Goal: Task Accomplishment & Management: Manage account settings

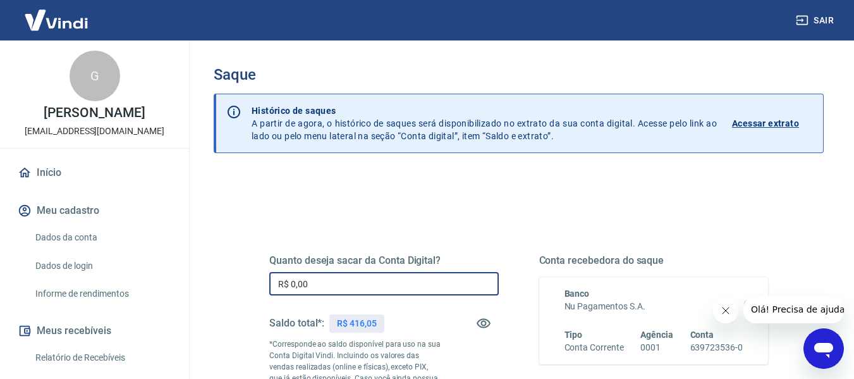
click at [305, 281] on input "R$ 0,00" at bounding box center [384, 283] width 230 height 23
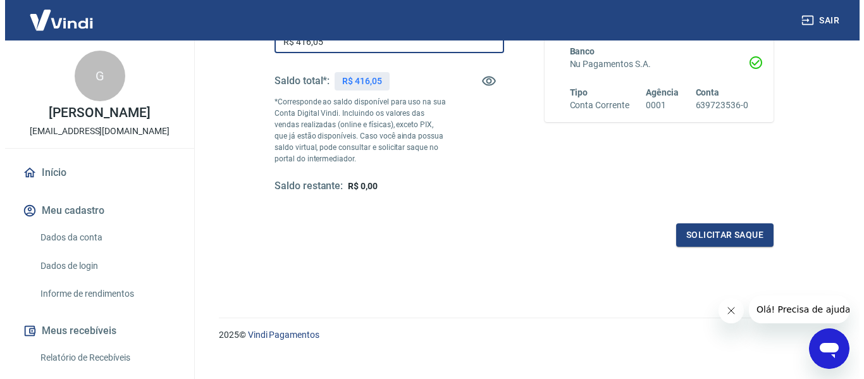
scroll to position [245, 0]
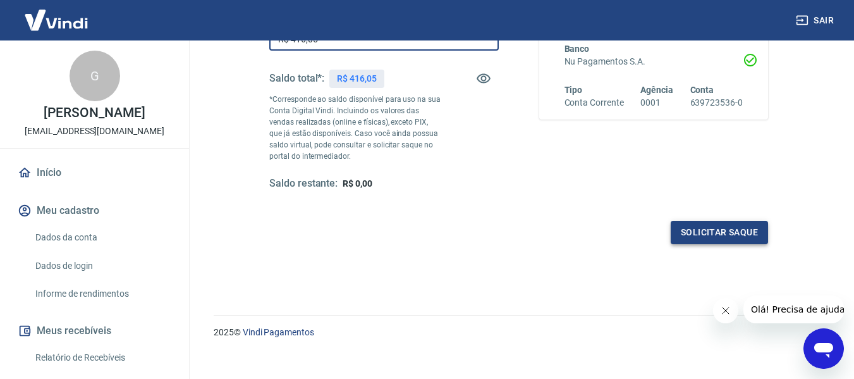
type input "R$ 416,05"
click at [695, 228] on button "Solicitar saque" at bounding box center [719, 232] width 97 height 23
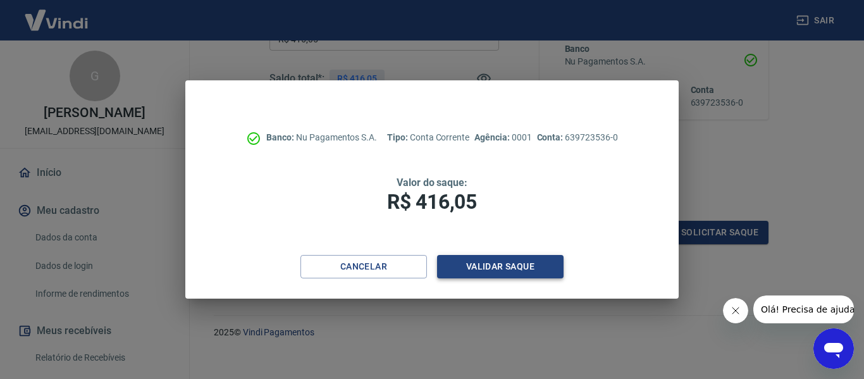
click at [505, 262] on button "Validar saque" at bounding box center [500, 266] width 126 height 23
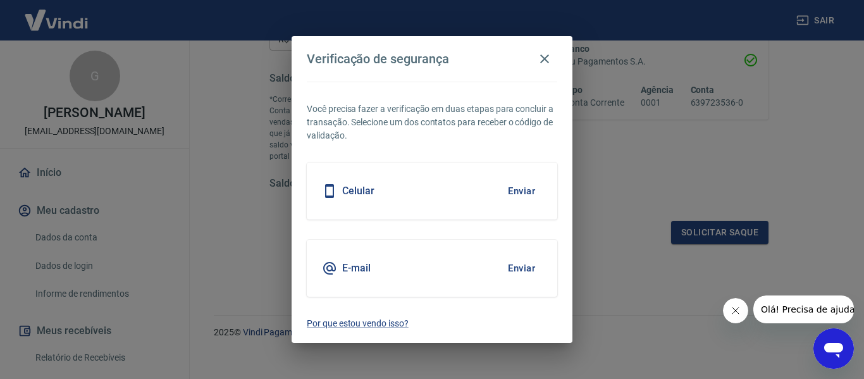
click at [523, 274] on button "Enviar" at bounding box center [521, 268] width 41 height 27
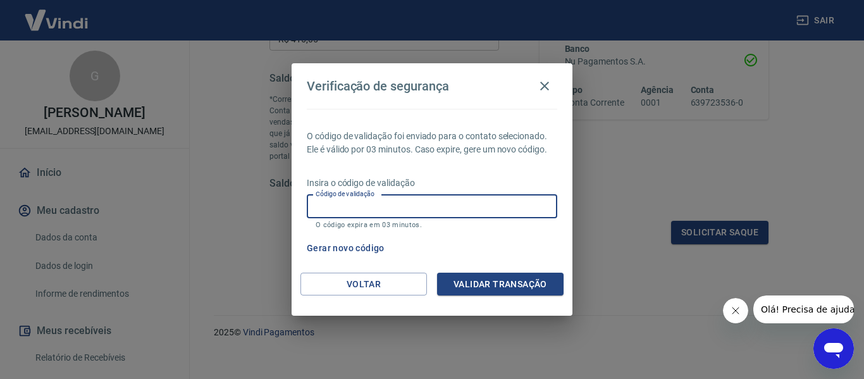
click at [427, 207] on input "Código de validação" at bounding box center [432, 206] width 250 height 23
type input "966473"
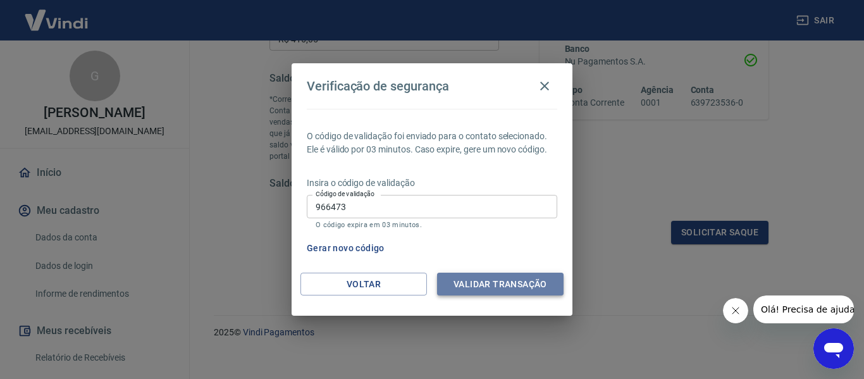
click at [460, 279] on button "Validar transação" at bounding box center [500, 284] width 126 height 23
